Goal: Information Seeking & Learning: Learn about a topic

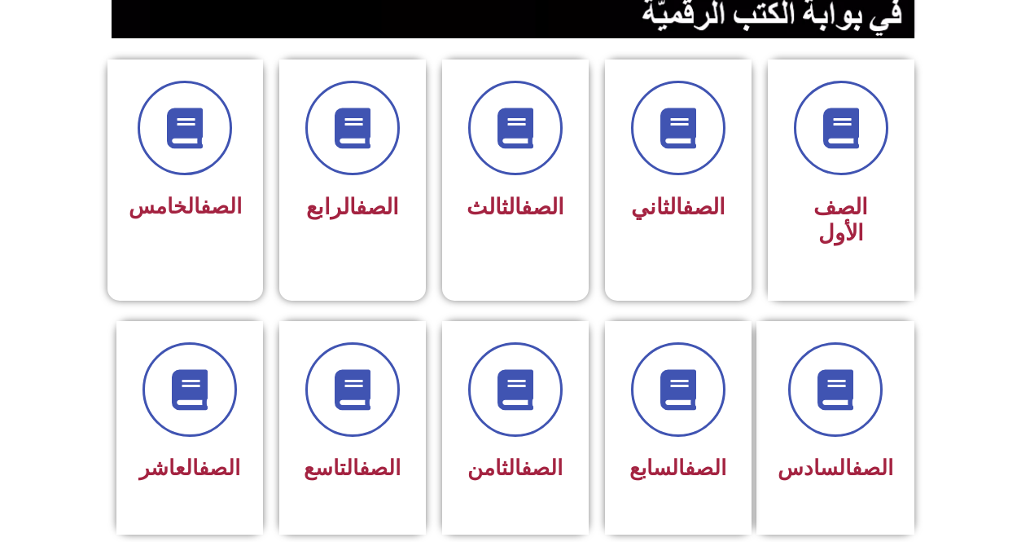
scroll to position [410, 0]
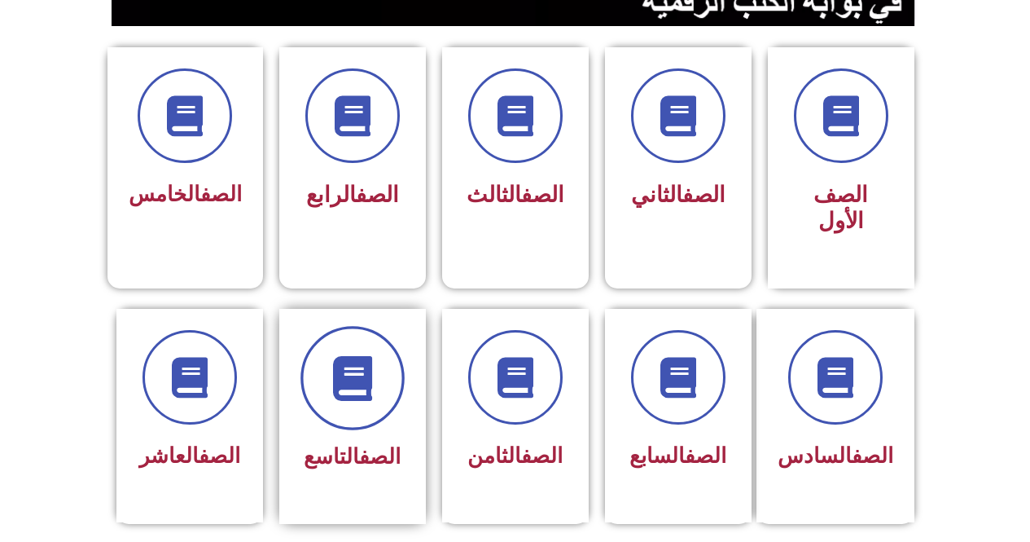
click at [375, 371] on icon at bounding box center [352, 377] width 45 height 45
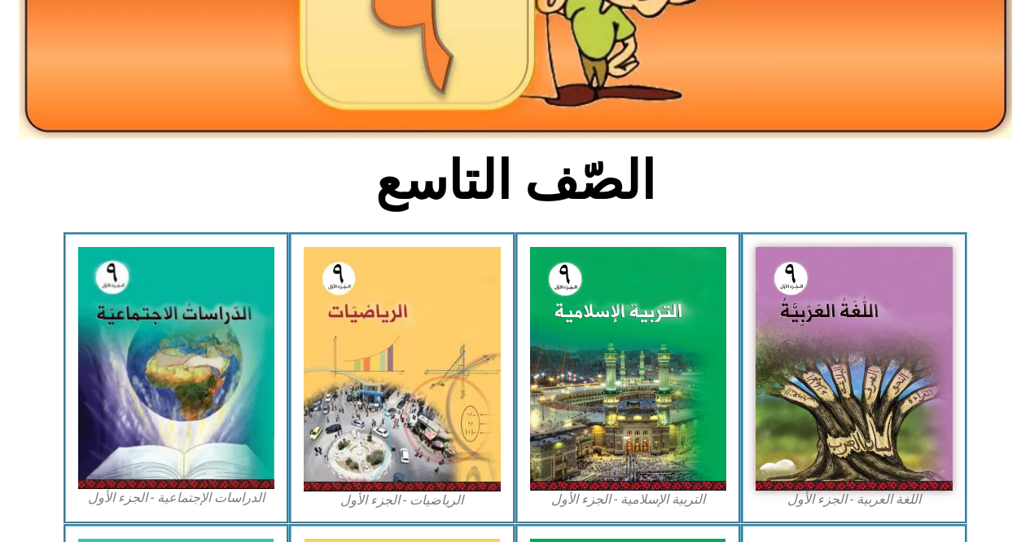
scroll to position [309, 0]
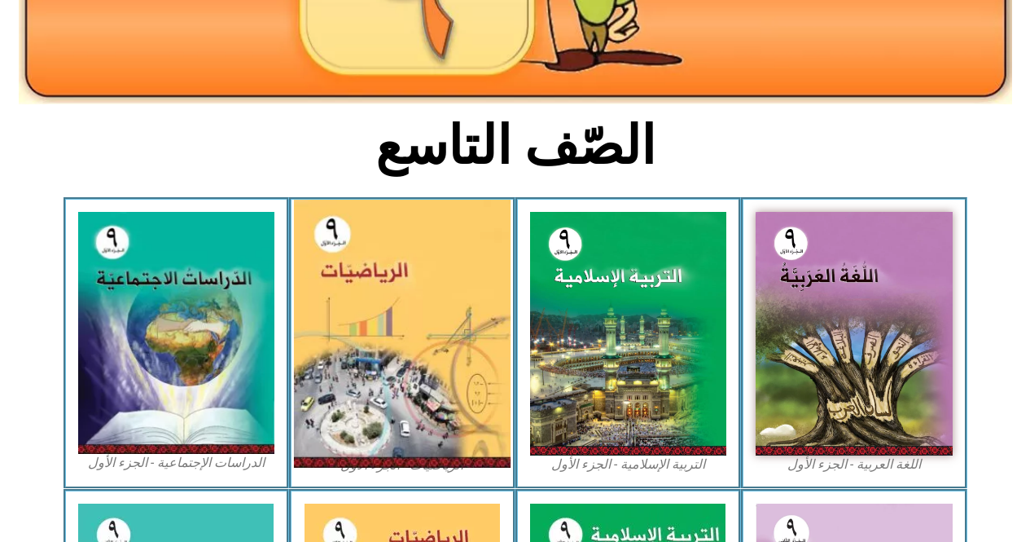
click at [454, 298] on img at bounding box center [402, 334] width 217 height 268
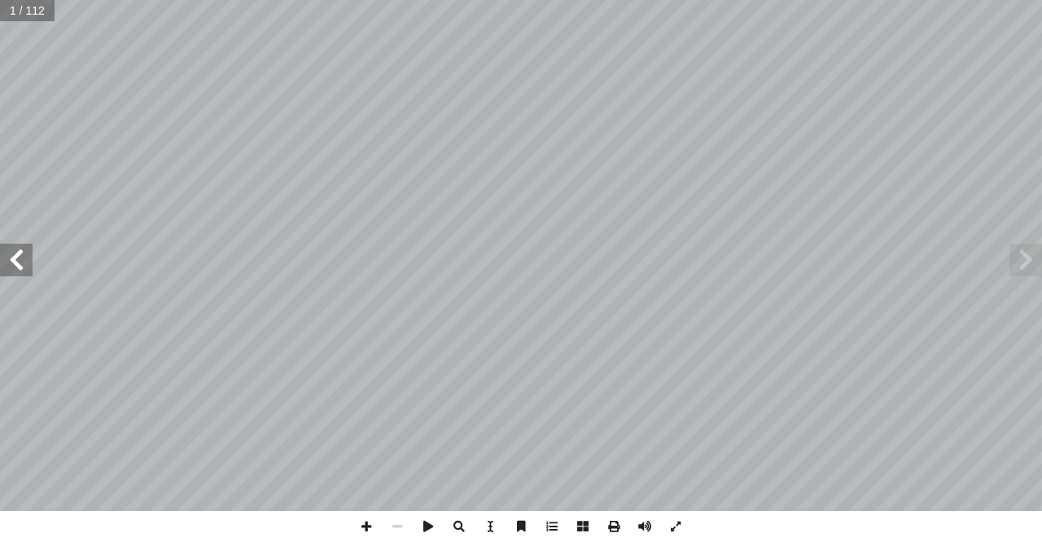
click at [20, 270] on span at bounding box center [16, 259] width 33 height 33
click at [25, 261] on span at bounding box center [16, 259] width 33 height 33
click at [12, 250] on span at bounding box center [16, 259] width 33 height 33
click at [18, 247] on span at bounding box center [16, 259] width 33 height 33
click at [373, 526] on span at bounding box center [366, 526] width 31 height 31
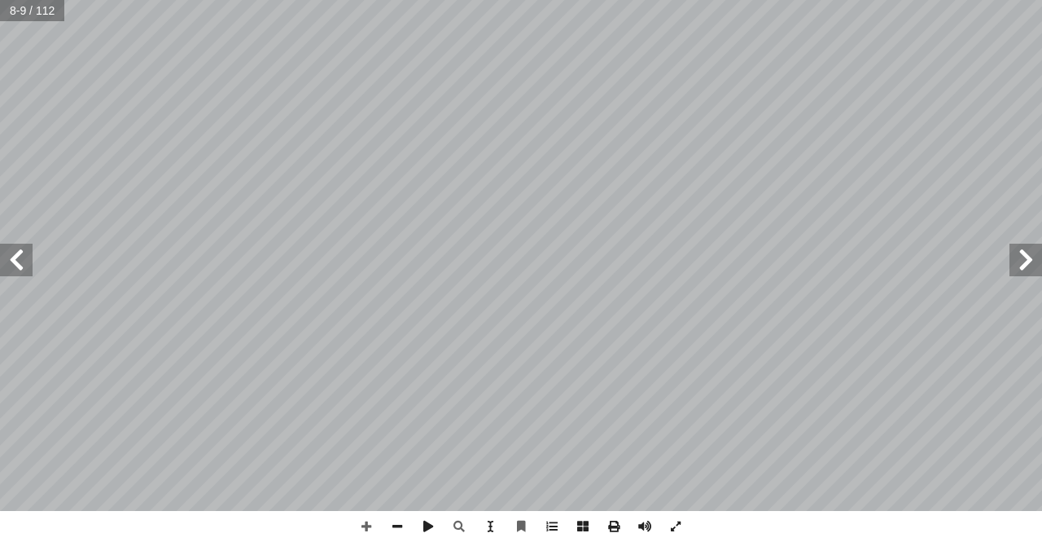
click at [13, 260] on span at bounding box center [16, 259] width 33 height 33
click at [13, 259] on span at bounding box center [16, 259] width 33 height 33
click at [16, 258] on span at bounding box center [16, 259] width 33 height 33
click at [392, 523] on span at bounding box center [397, 526] width 31 height 31
click at [0, 256] on span at bounding box center [16, 259] width 33 height 33
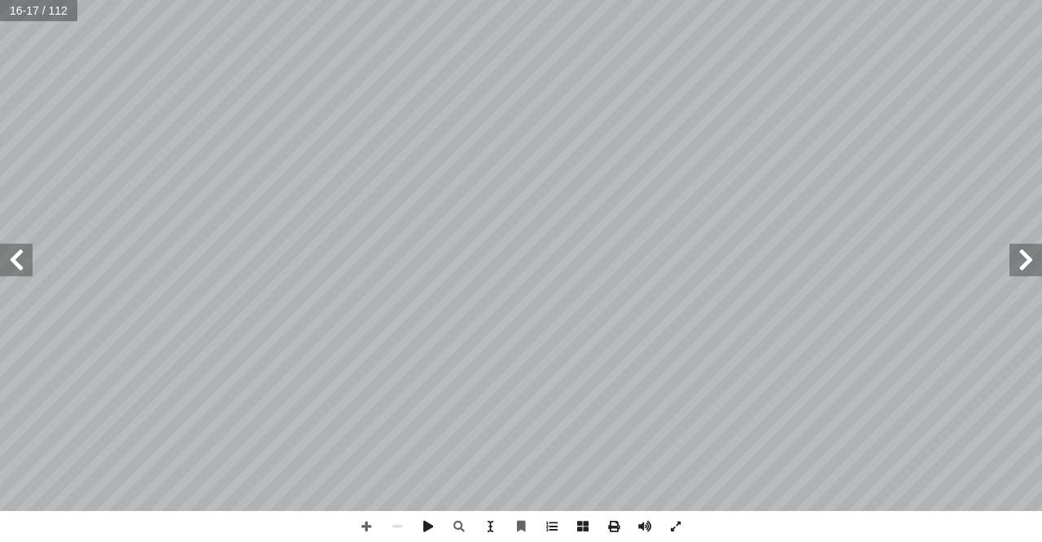
click at [1017, 255] on span at bounding box center [1026, 259] width 33 height 33
drag, startPoint x: 11, startPoint y: 262, endPoint x: 30, endPoint y: 256, distance: 19.8
click at [13, 261] on span at bounding box center [16, 259] width 33 height 33
click at [29, 258] on span at bounding box center [16, 259] width 33 height 33
click at [21, 258] on span at bounding box center [16, 259] width 33 height 33
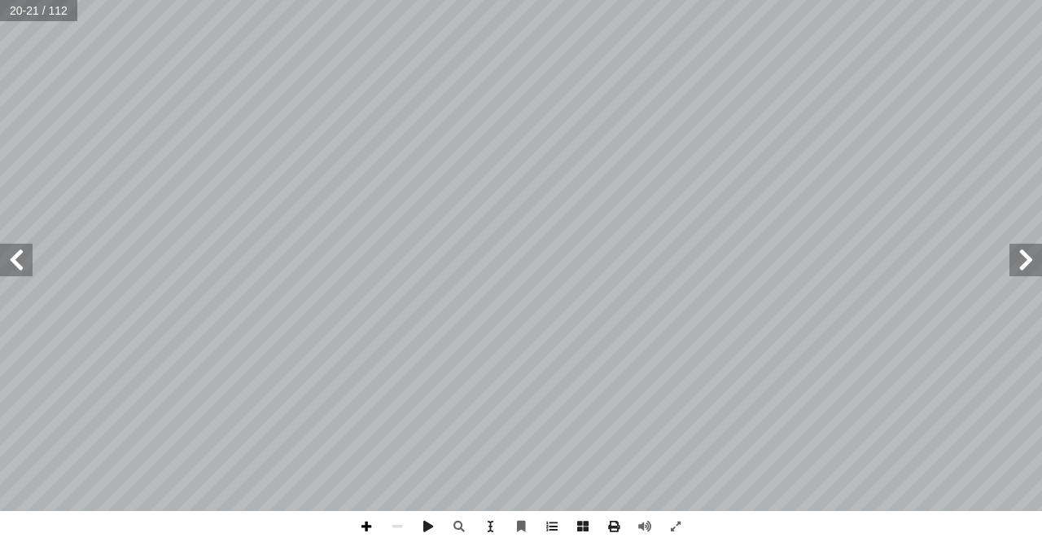
click at [372, 527] on span at bounding box center [366, 526] width 31 height 31
